Goal: Book appointment/travel/reservation

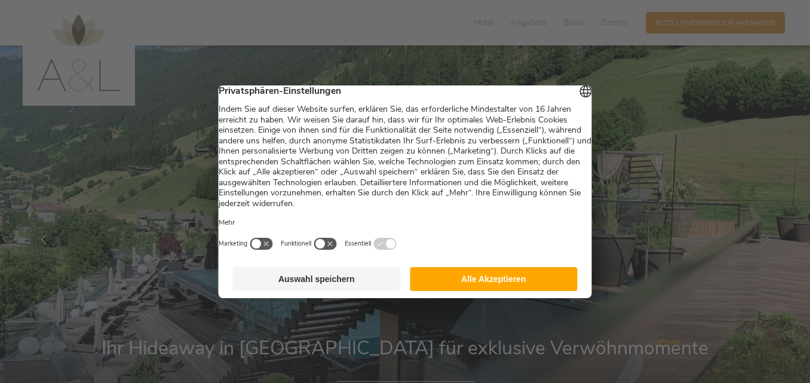
click at [514, 286] on button "Alle Akzeptieren" at bounding box center [494, 279] width 168 height 24
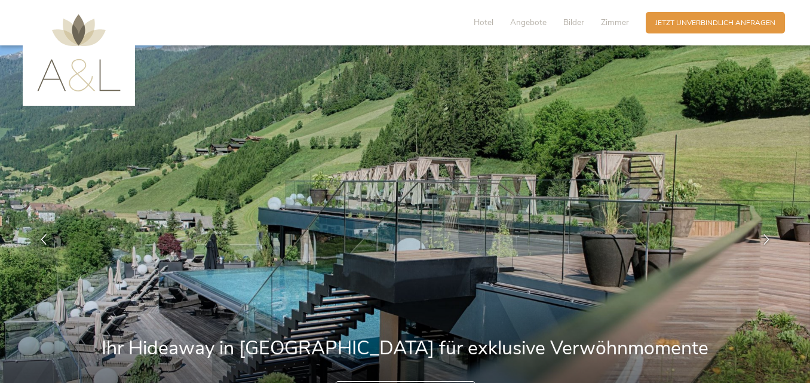
click at [514, 286] on img at bounding box center [405, 239] width 810 height 388
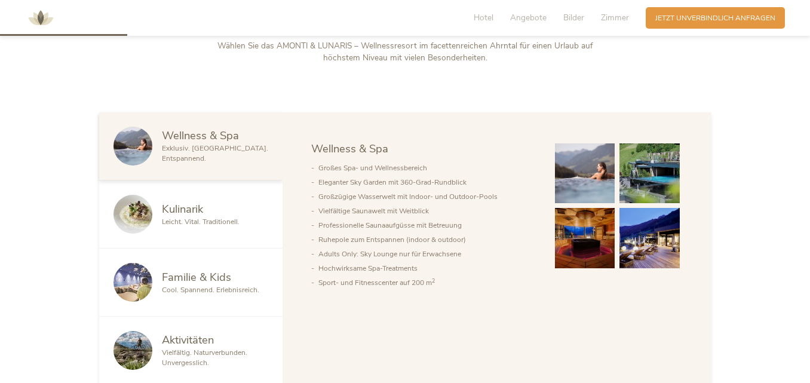
scroll to position [538, 0]
click at [578, 186] on img at bounding box center [585, 173] width 60 height 60
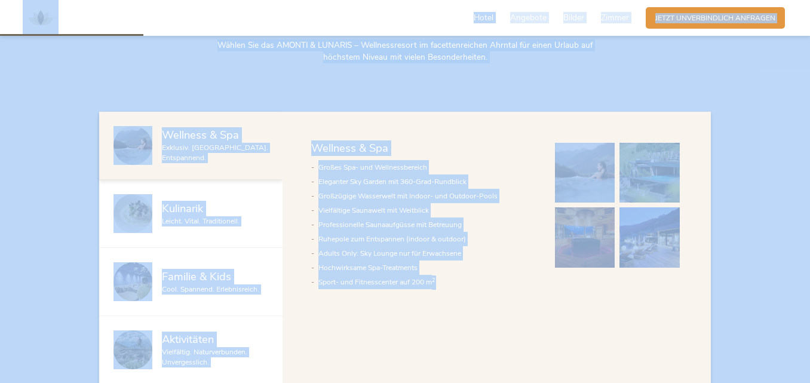
click at [581, 185] on img at bounding box center [585, 173] width 60 height 60
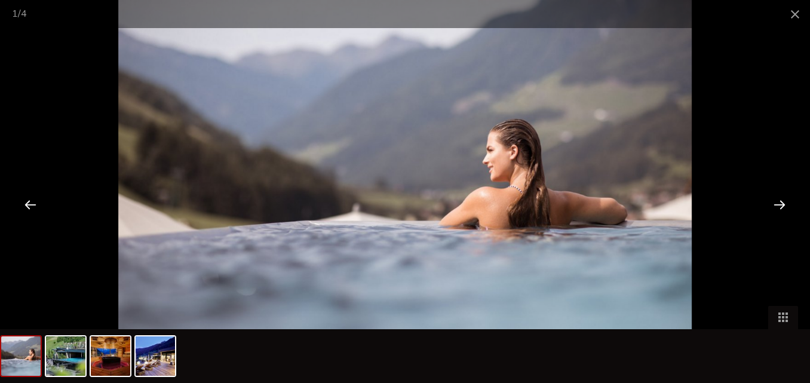
click at [785, 197] on div at bounding box center [779, 204] width 37 height 37
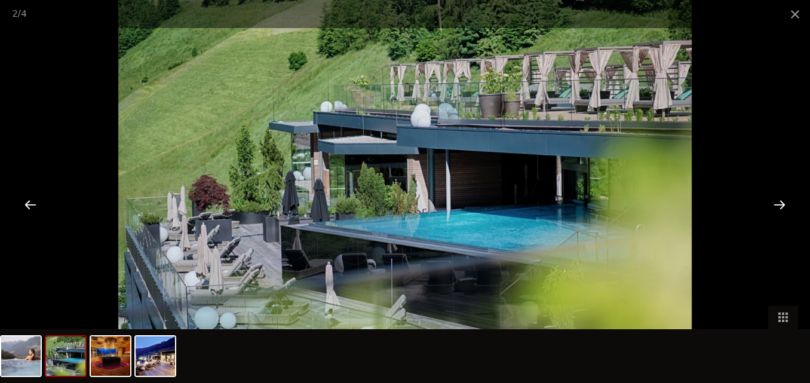
click at [786, 198] on div at bounding box center [779, 204] width 37 height 37
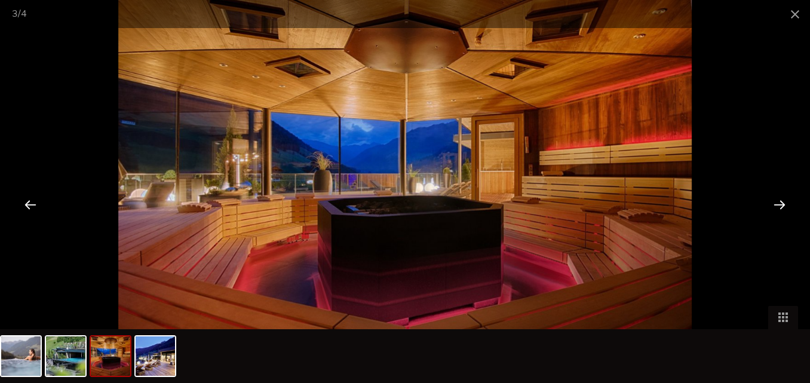
click at [786, 198] on div at bounding box center [779, 204] width 37 height 37
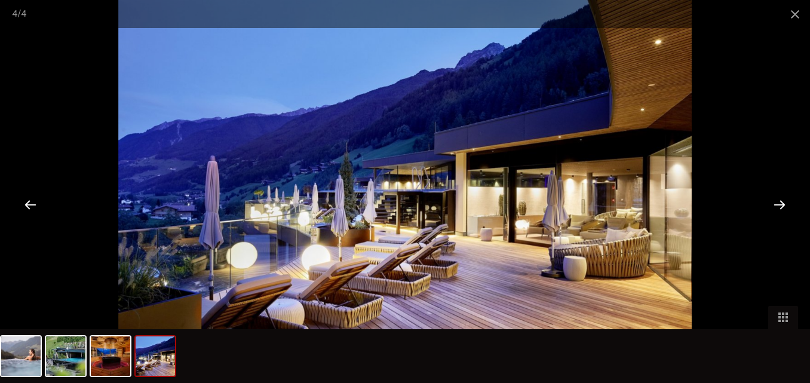
click at [786, 198] on div at bounding box center [779, 204] width 37 height 37
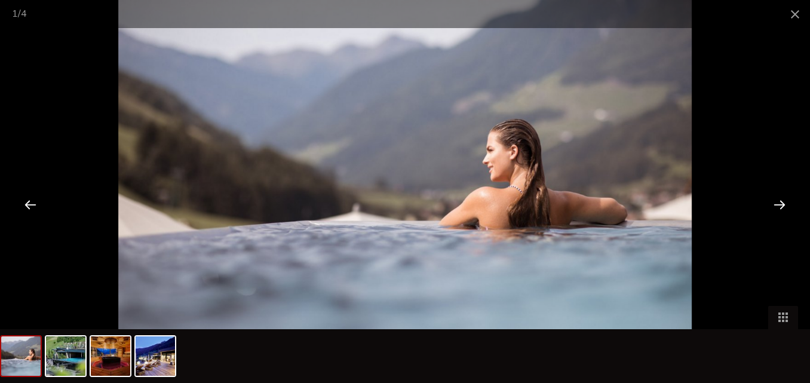
click at [786, 198] on div at bounding box center [779, 204] width 37 height 37
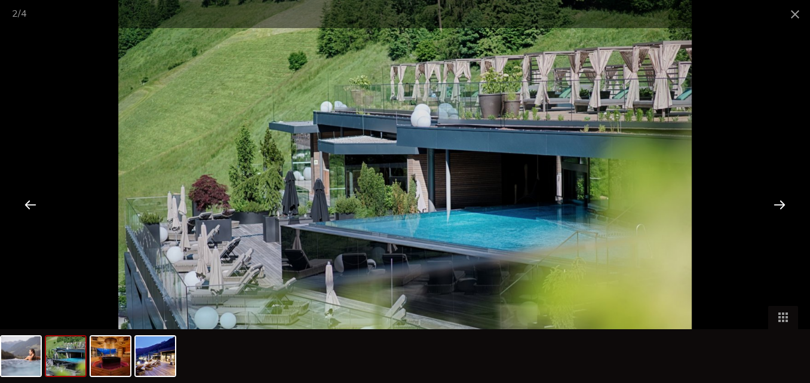
click at [786, 198] on div at bounding box center [779, 204] width 37 height 37
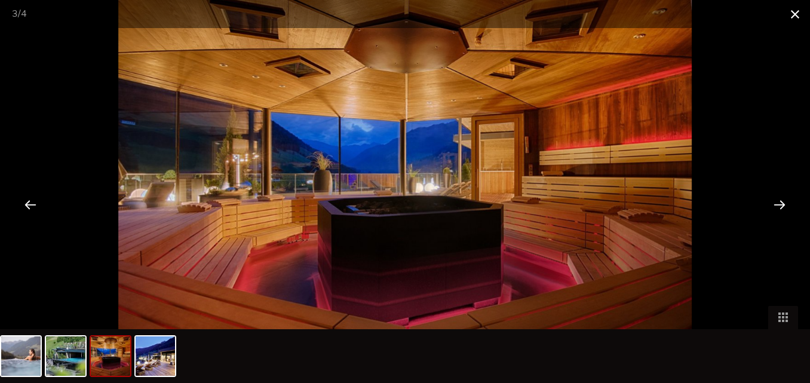
click at [802, 13] on span at bounding box center [795, 14] width 30 height 28
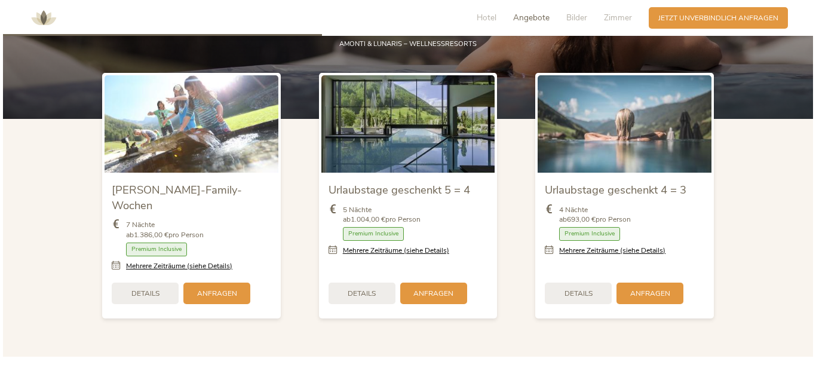
scroll to position [1195, 0]
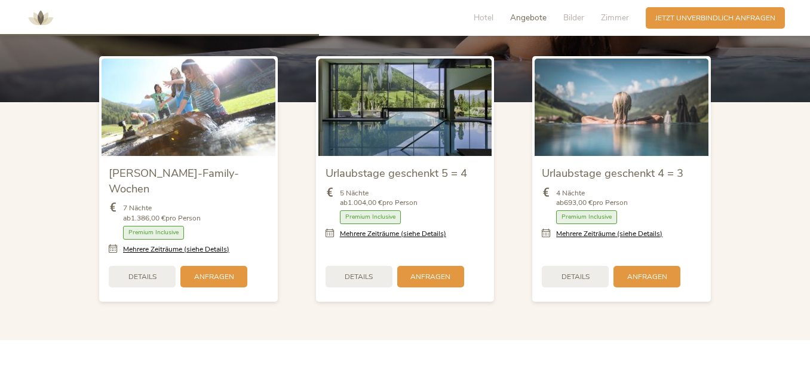
click at [630, 120] on img at bounding box center [622, 107] width 174 height 97
click at [586, 271] on span "Details" at bounding box center [576, 276] width 28 height 10
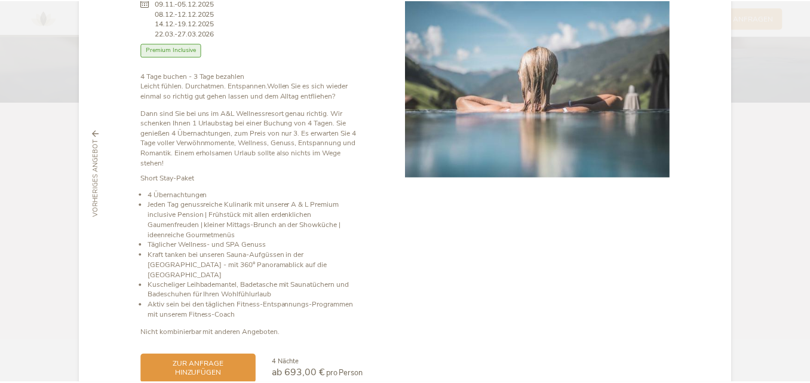
scroll to position [0, 0]
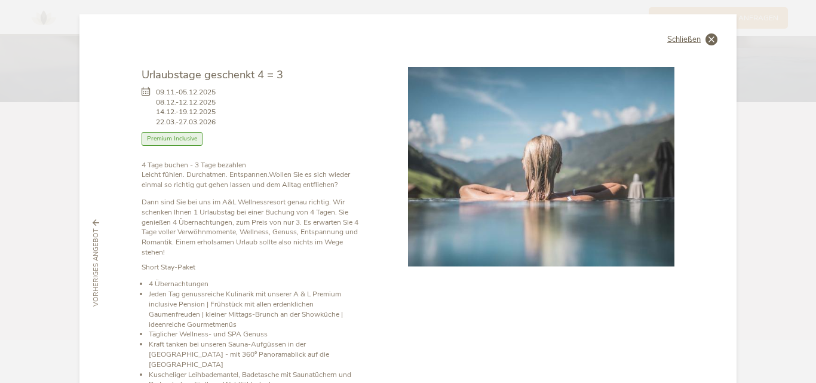
click at [707, 40] on icon at bounding box center [712, 39] width 12 height 12
